Goal: Transaction & Acquisition: Purchase product/service

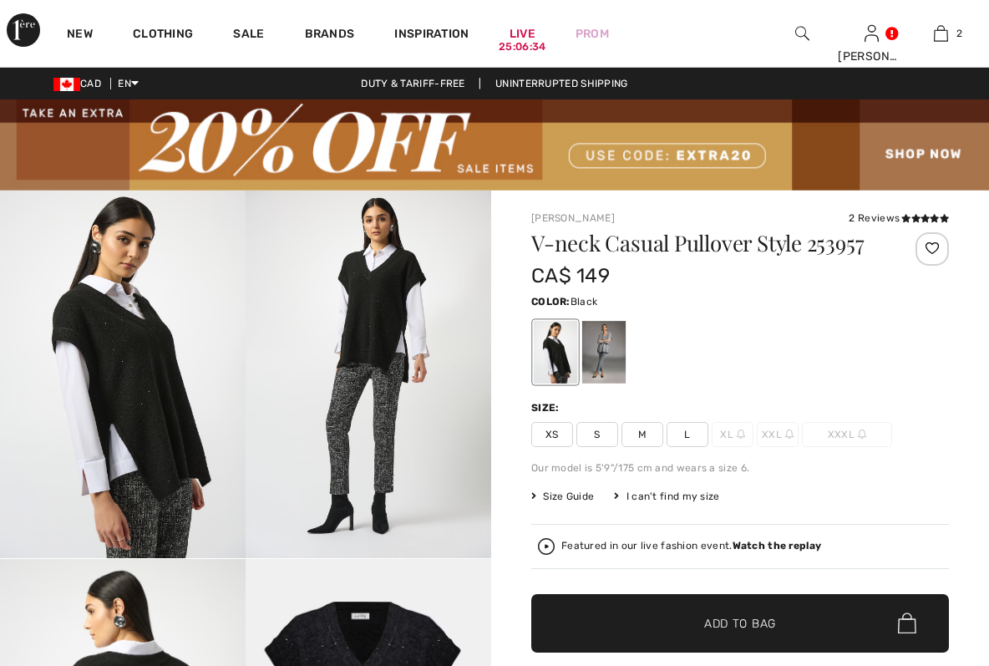
checkbox input "true"
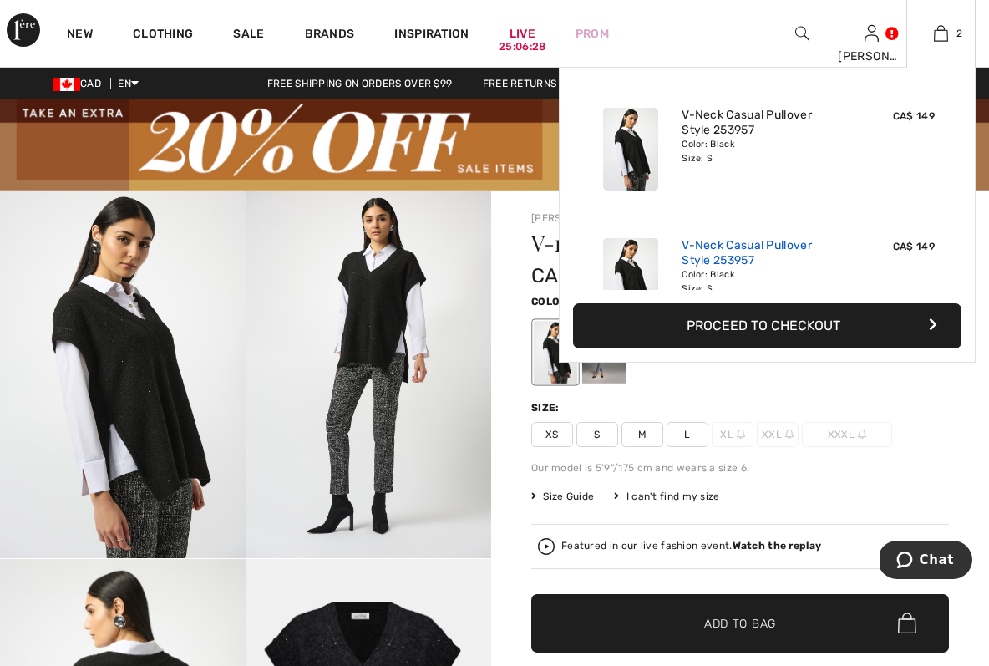
click at [790, 248] on link "V-Neck Casual Pullover Style 253957" at bounding box center [764, 253] width 165 height 30
click at [902, 247] on span "CA$ 149" at bounding box center [914, 247] width 42 height 12
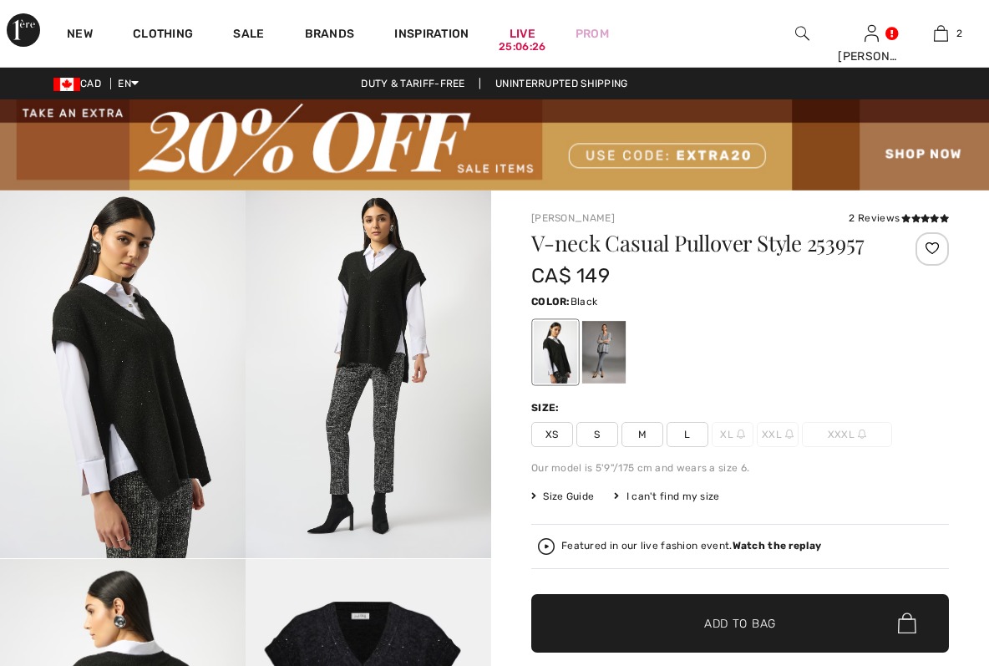
checkbox input "true"
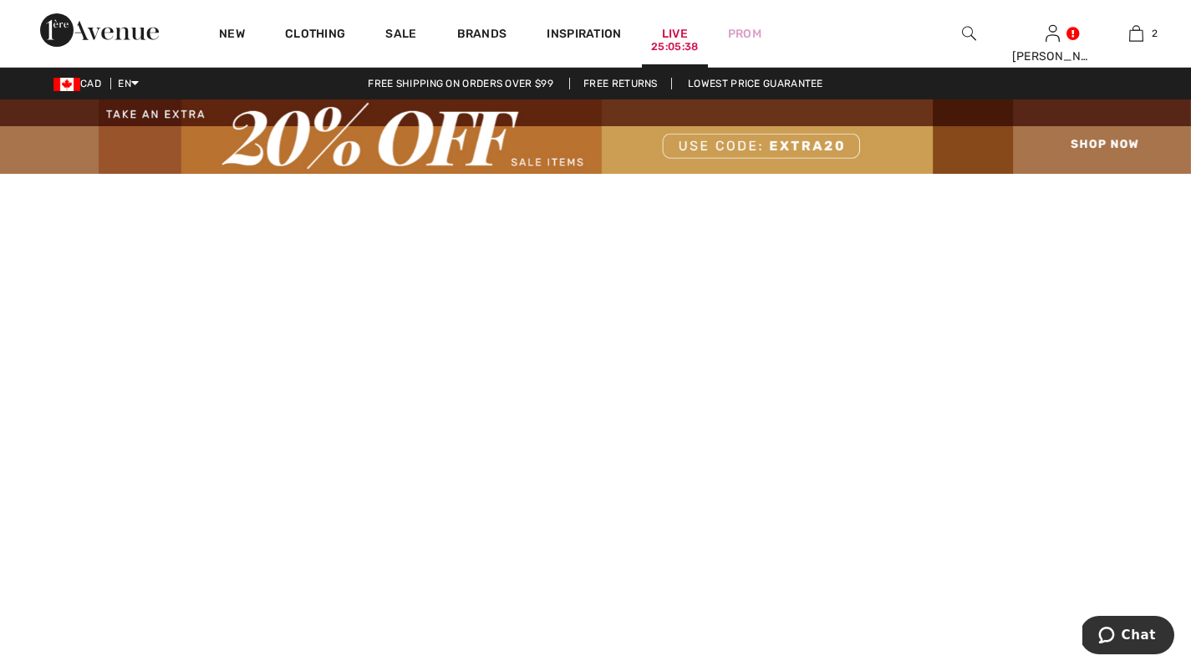
click at [578, 36] on link "Live 25:05:38" at bounding box center [675, 34] width 26 height 18
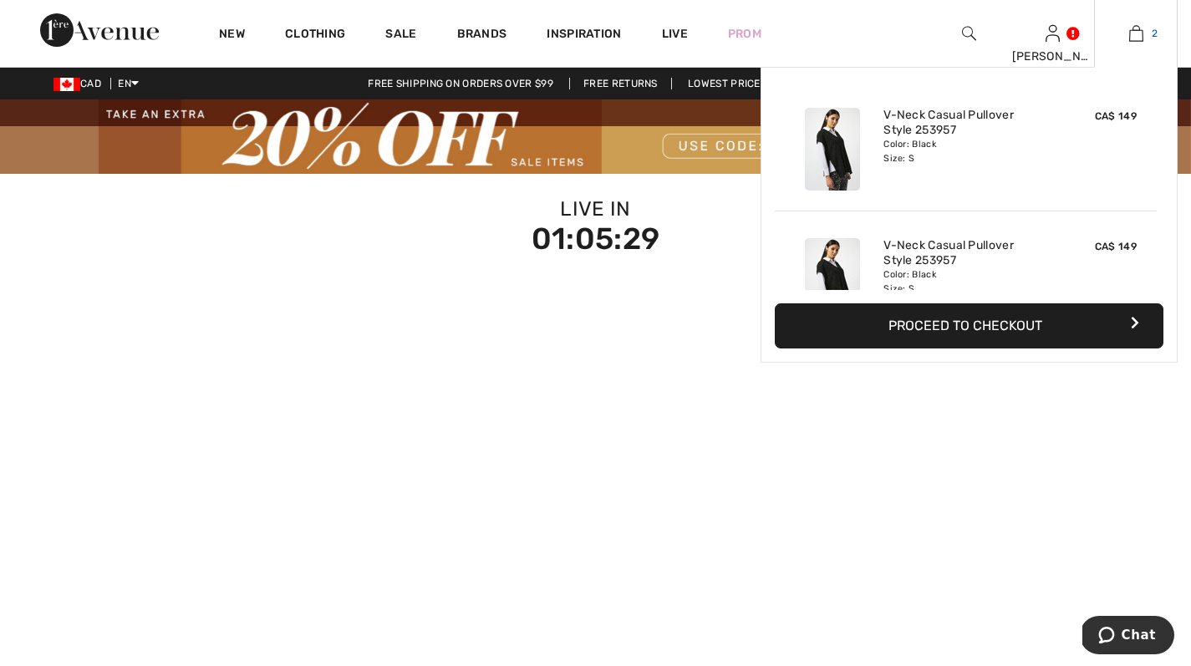
click at [1133, 33] on img at bounding box center [1136, 33] width 14 height 20
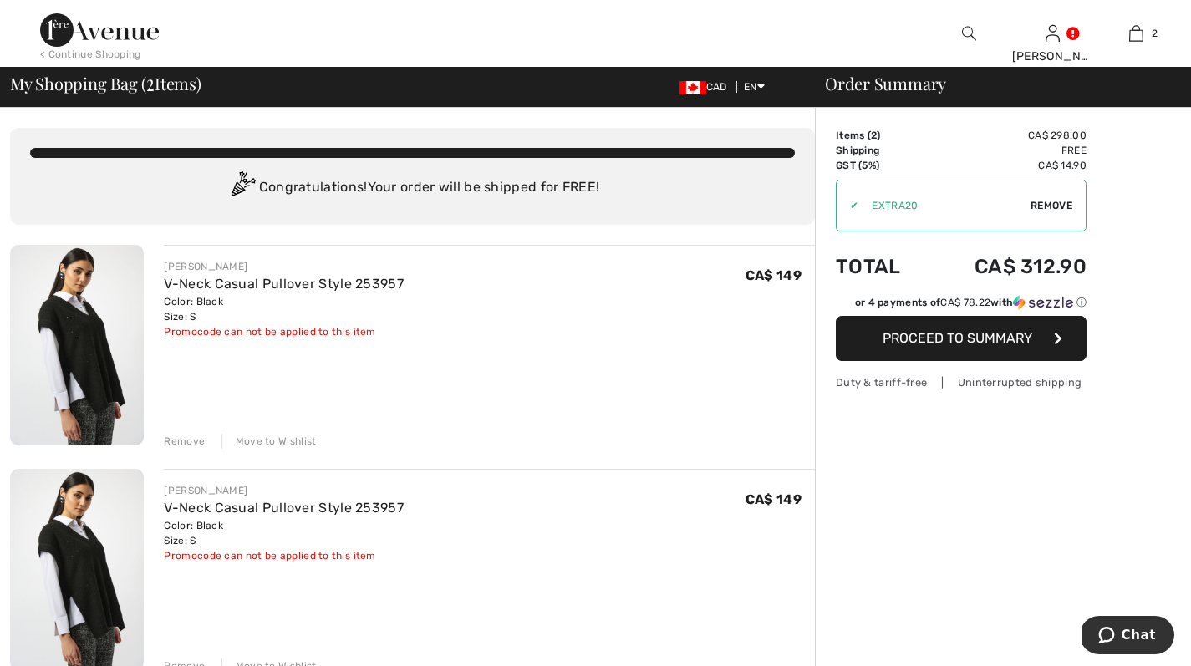
click at [1037, 201] on span "Remove" at bounding box center [1051, 205] width 42 height 15
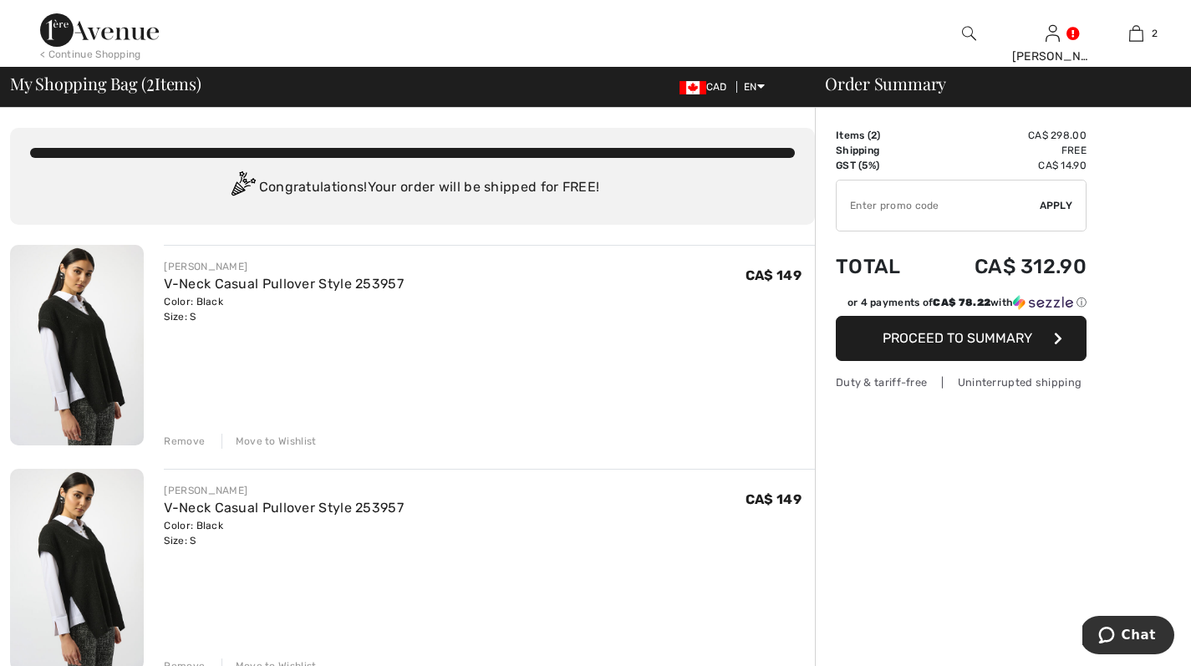
click at [1043, 205] on span "Apply" at bounding box center [1055, 205] width 33 height 15
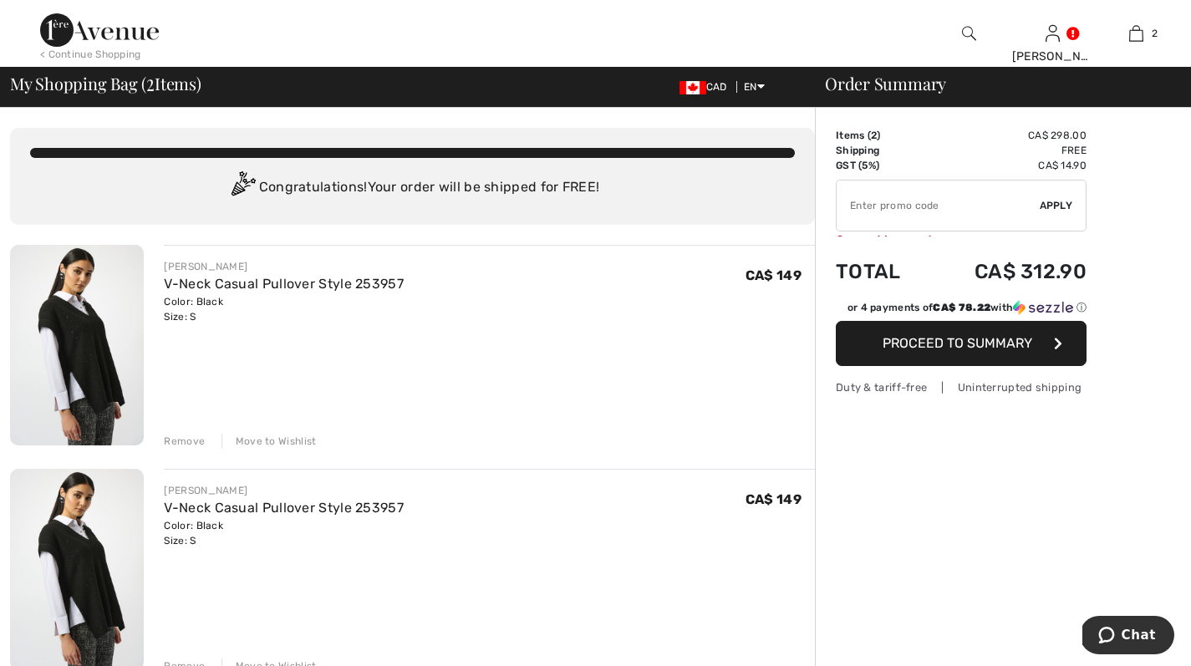
click at [1057, 203] on span "Apply" at bounding box center [1055, 205] width 33 height 15
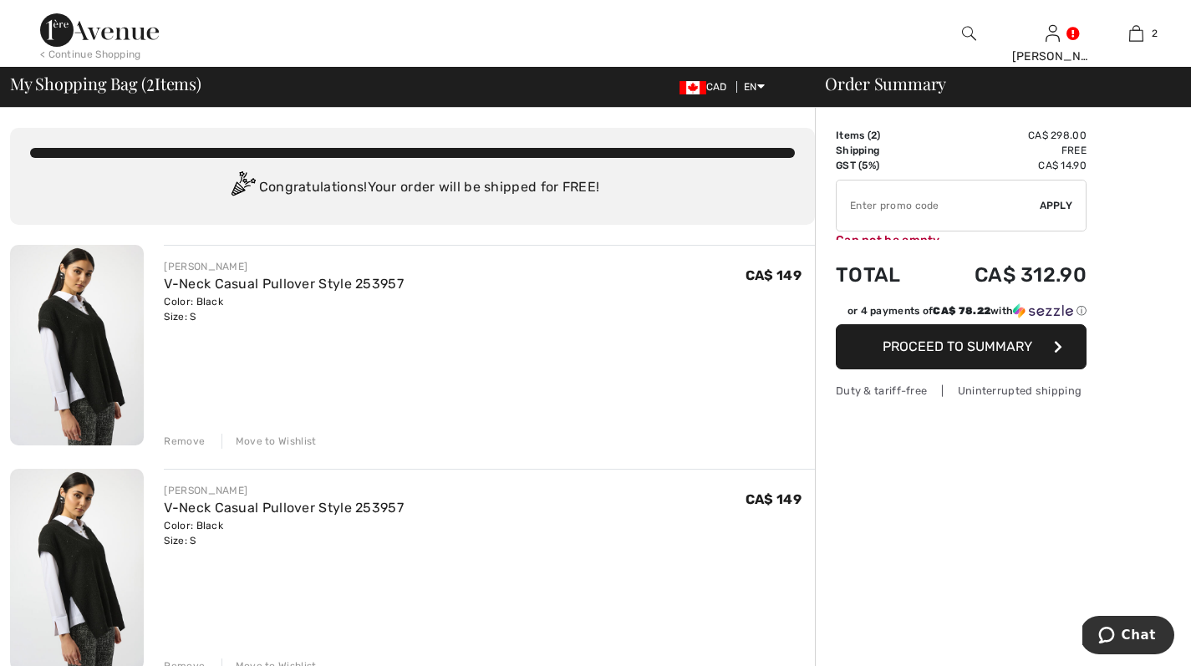
click at [854, 200] on input "TEXT" at bounding box center [937, 205] width 203 height 50
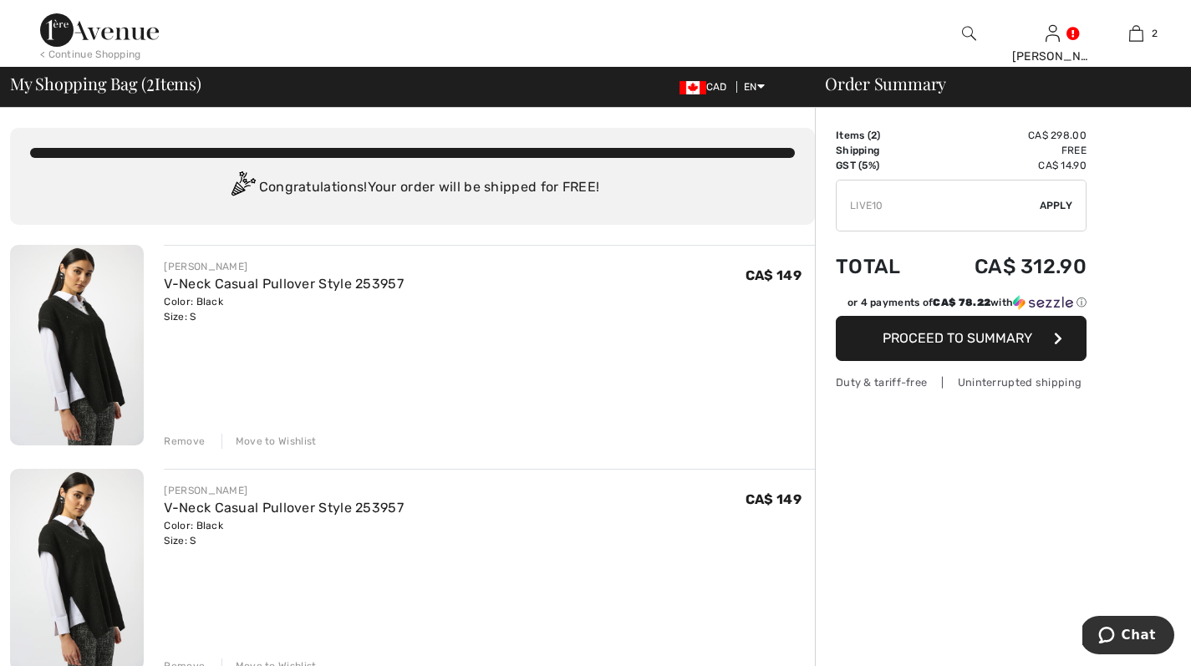
type input "LIVE10"
click at [216, 342] on div "JOSEPH RIBKOFF V-Neck Casual Pullover Style 253957 Color: Black Size: S Final S…" at bounding box center [489, 347] width 651 height 204
click at [999, 338] on span "Proceed to Summary" at bounding box center [957, 338] width 150 height 16
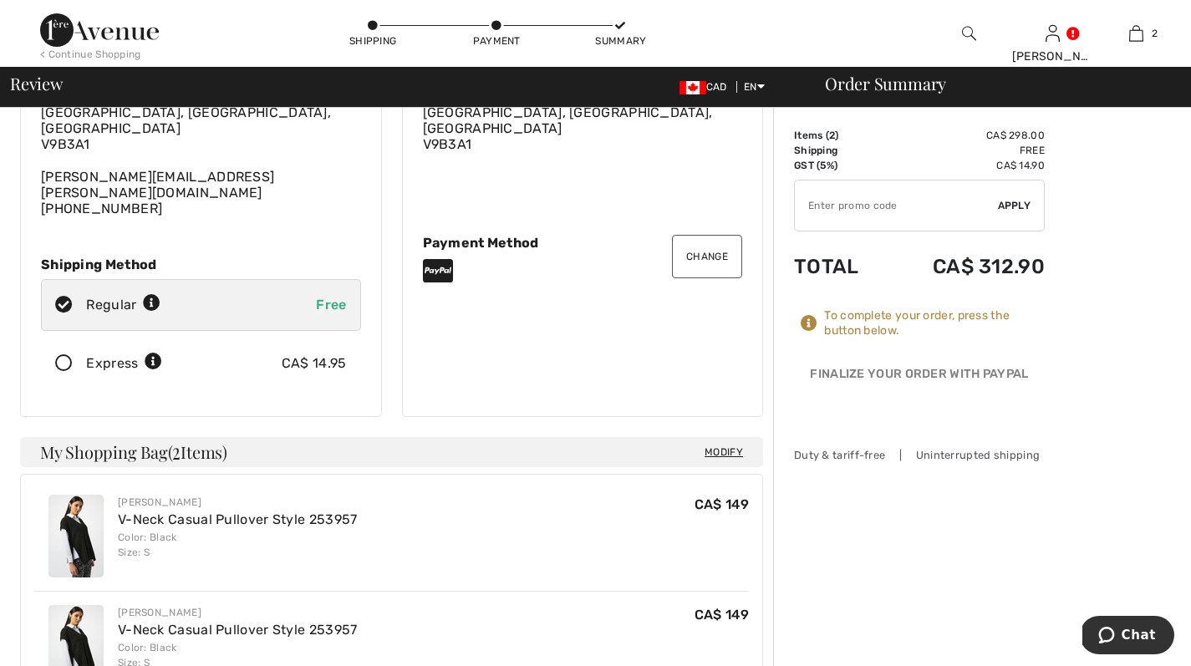
scroll to position [144, 0]
click at [715, 445] on span "Modify" at bounding box center [723, 453] width 38 height 17
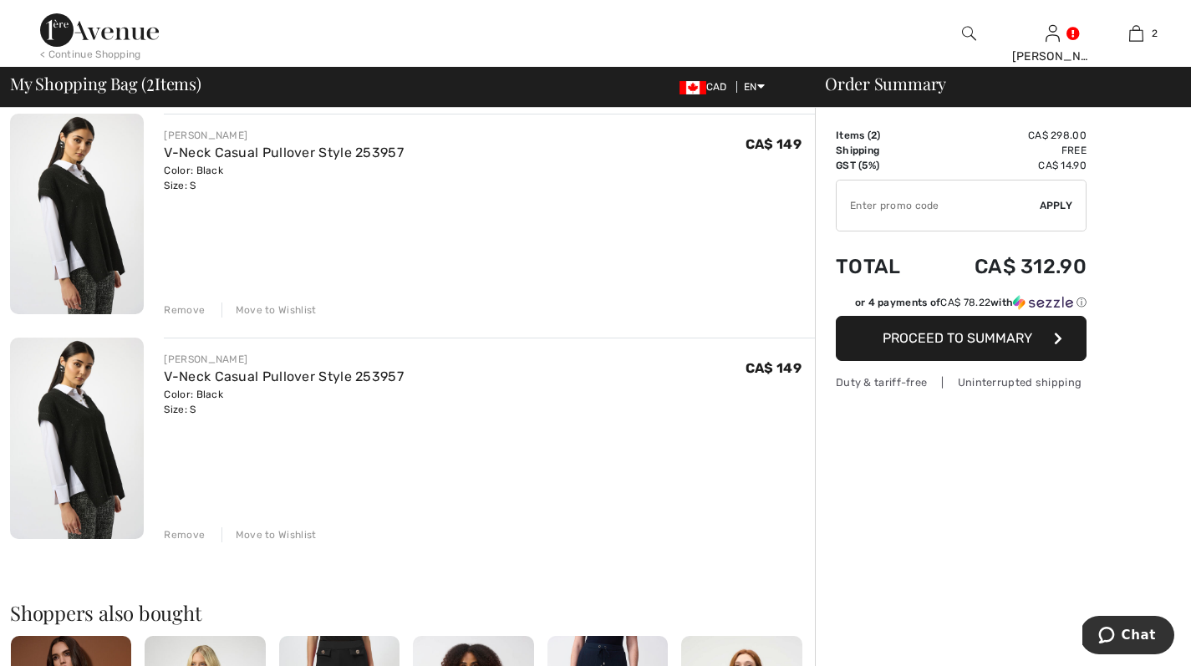
scroll to position [206, 0]
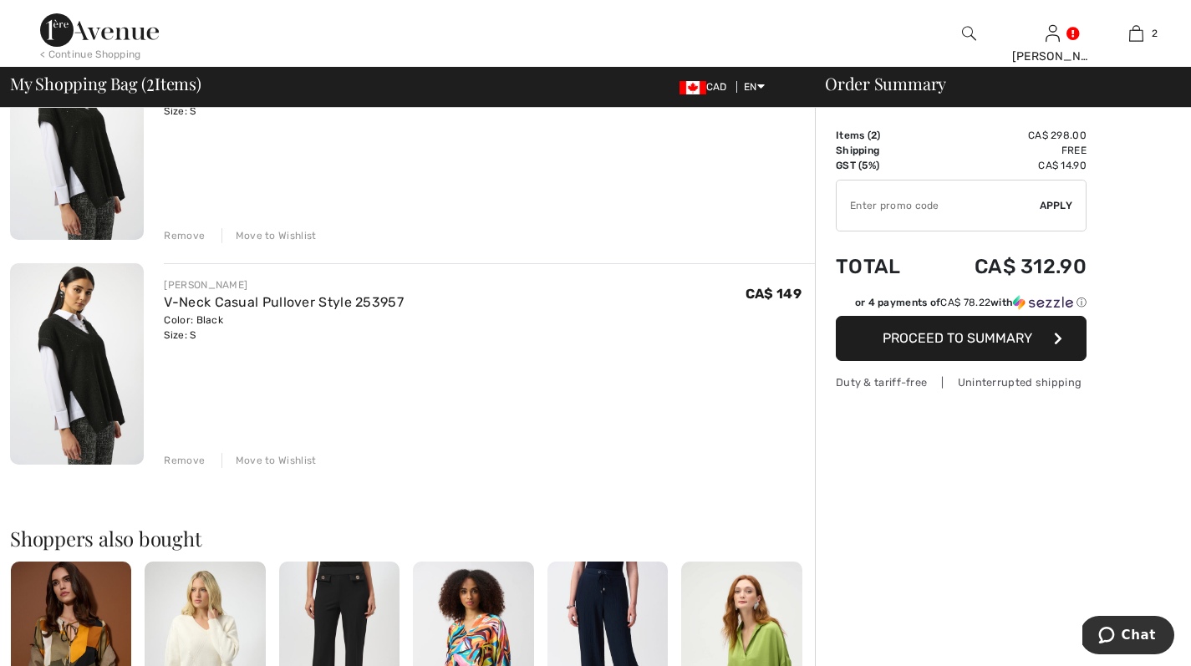
click at [173, 458] on div "Remove" at bounding box center [184, 460] width 41 height 15
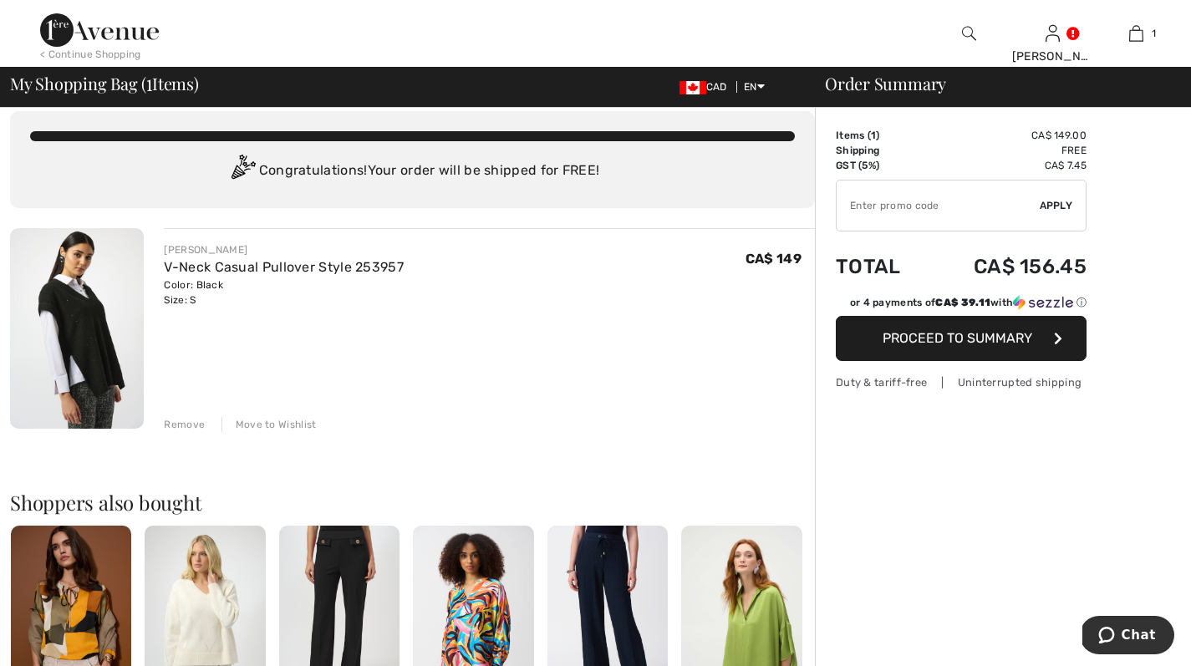
scroll to position [0, 0]
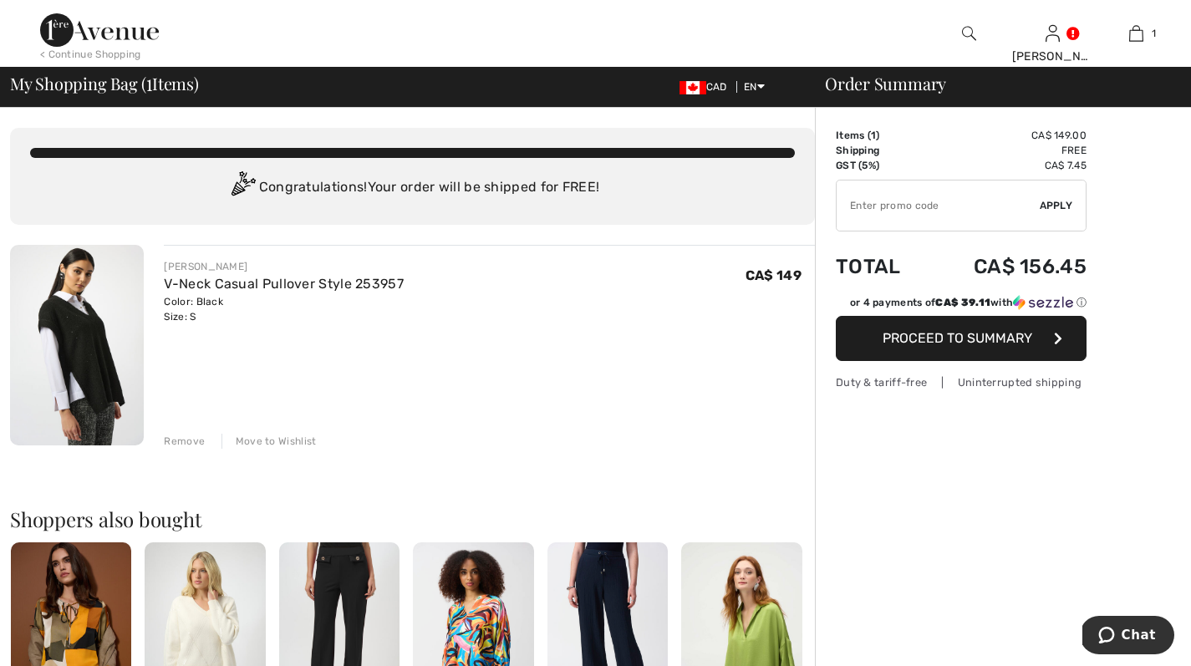
click at [850, 207] on input "TEXT" at bounding box center [937, 205] width 203 height 50
type input "LIVE1"
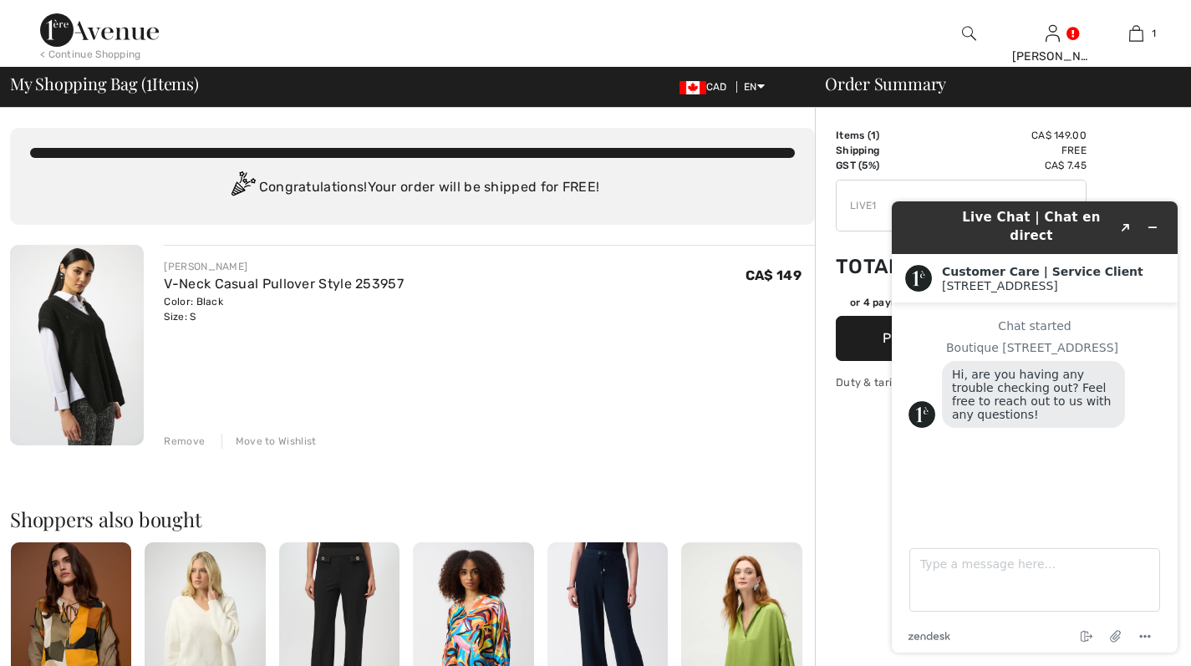
click at [1166, 167] on div "Order Summary Details Items ( 1 ) CA$ 149.00 Promo code CA$ 0.00 Shipping Free …" at bounding box center [1003, 619] width 376 height 1022
click at [831, 479] on div "Order Summary Details Items ( 1 ) CA$ 149.00 Promo code CA$ 0.00 Shipping Free …" at bounding box center [1003, 619] width 376 height 1022
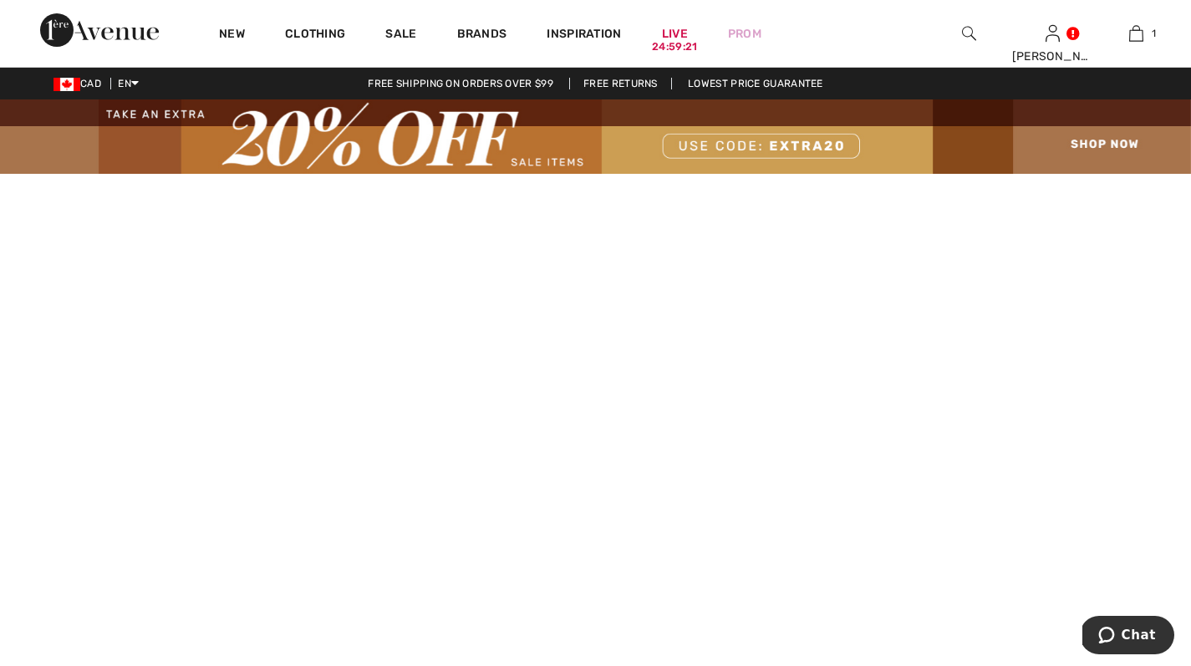
click at [802, 145] on img at bounding box center [595, 136] width 1191 height 74
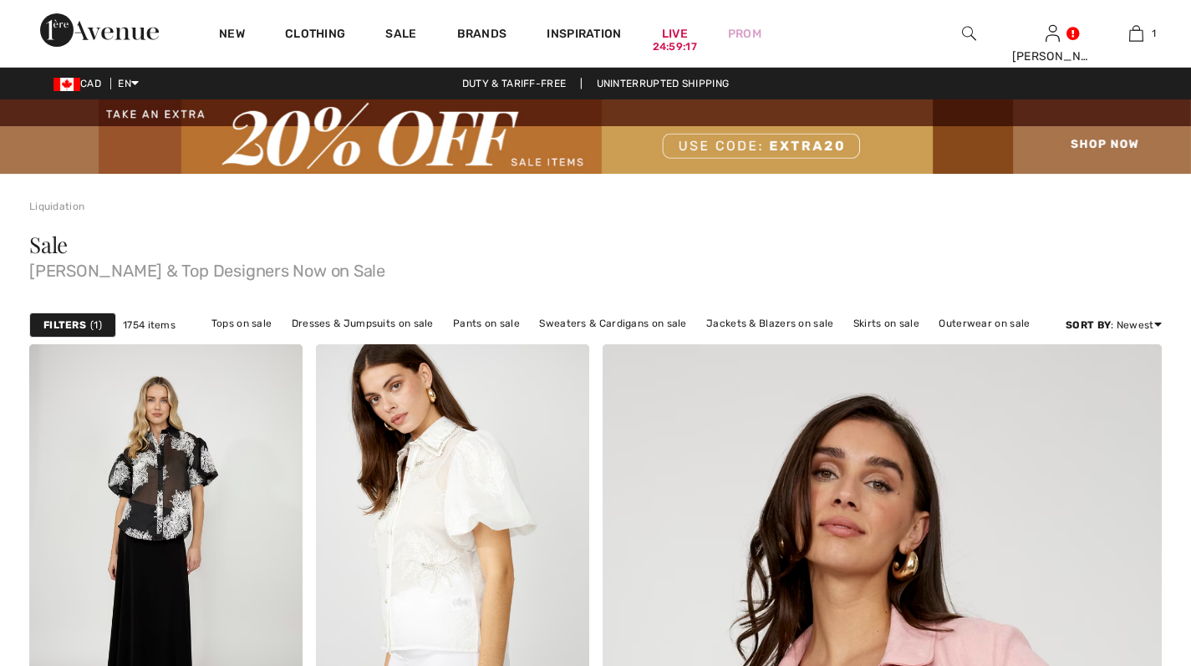
checkbox input "true"
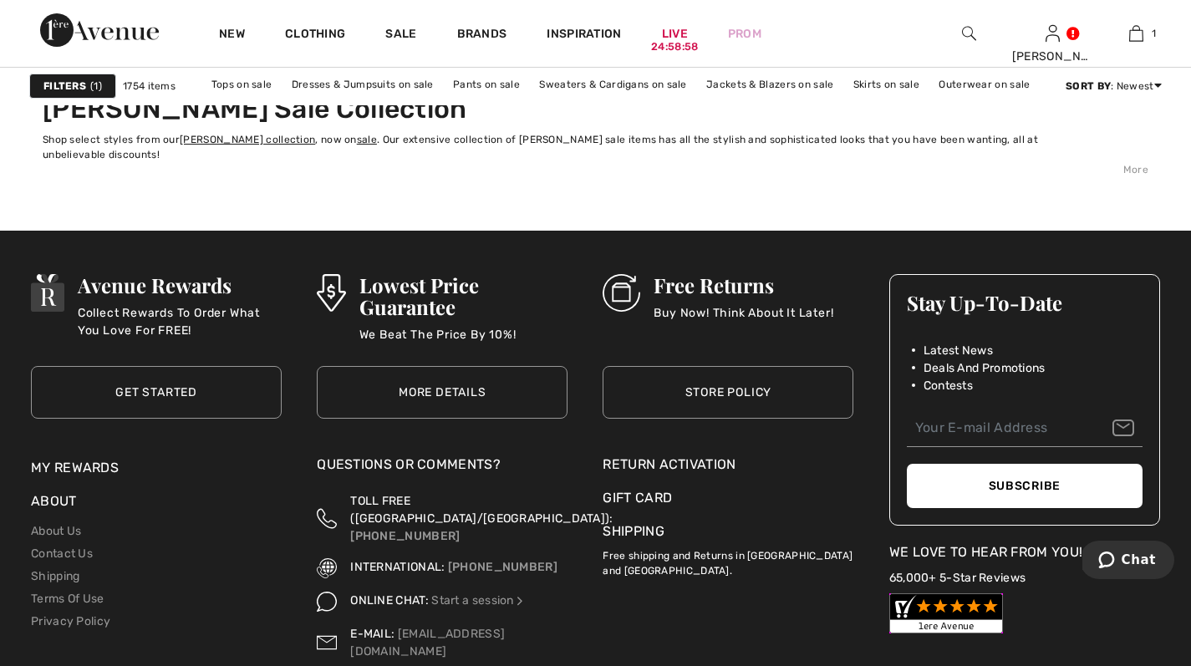
scroll to position [7886, 0]
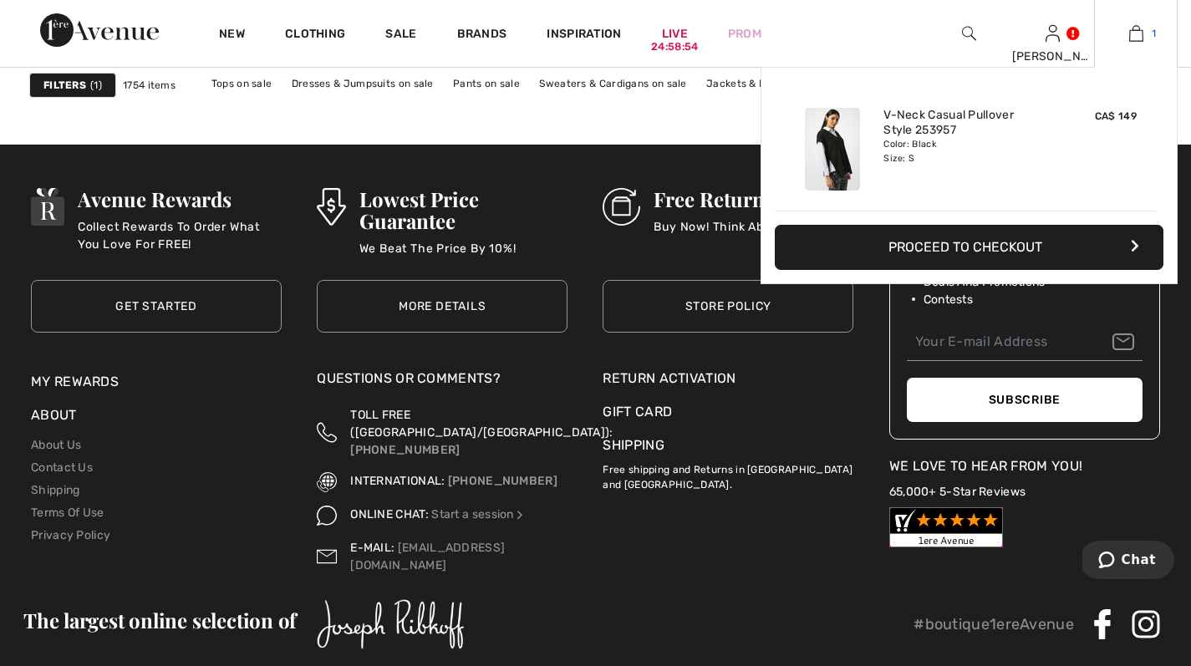
click at [1131, 38] on img at bounding box center [1136, 33] width 14 height 20
click at [1029, 245] on button "Proceed to Checkout" at bounding box center [969, 247] width 389 height 45
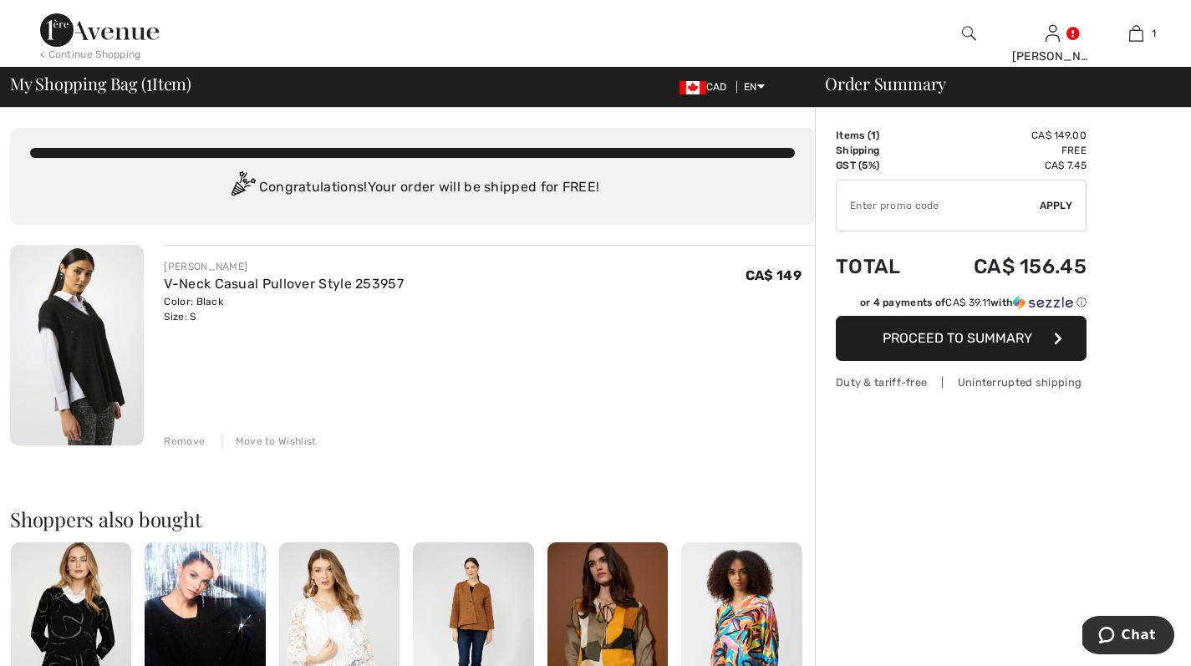
click at [948, 343] on span "Proceed to Summary" at bounding box center [957, 338] width 150 height 16
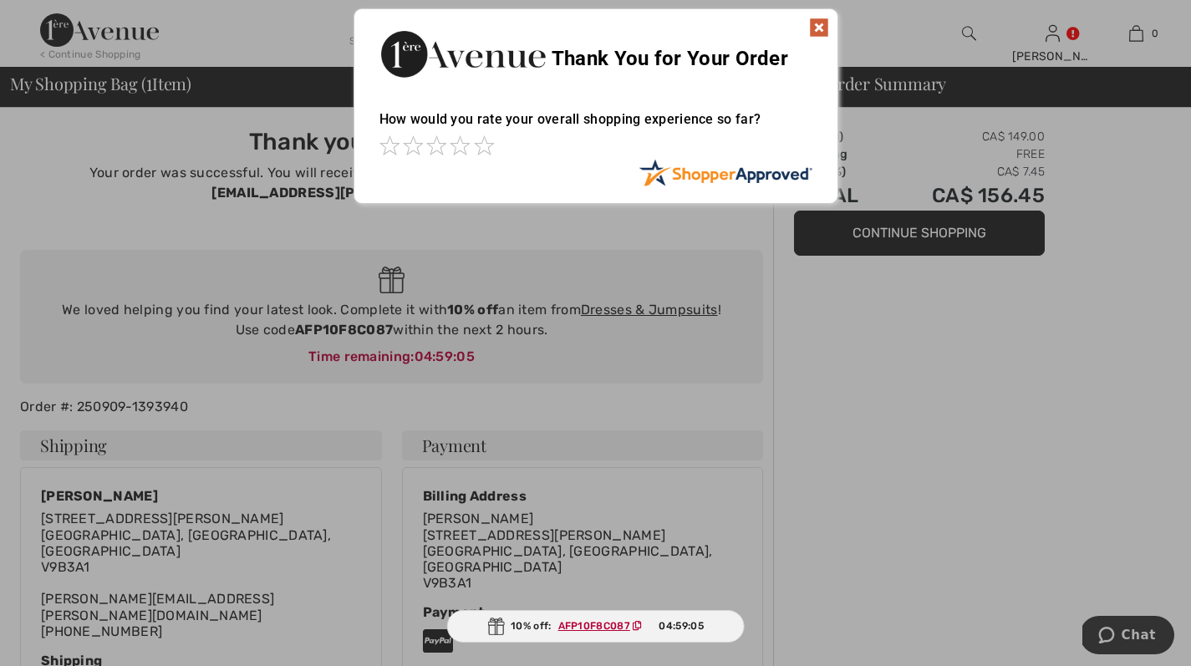
click at [814, 28] on img at bounding box center [819, 28] width 20 height 20
